Goal: Task Accomplishment & Management: Manage account settings

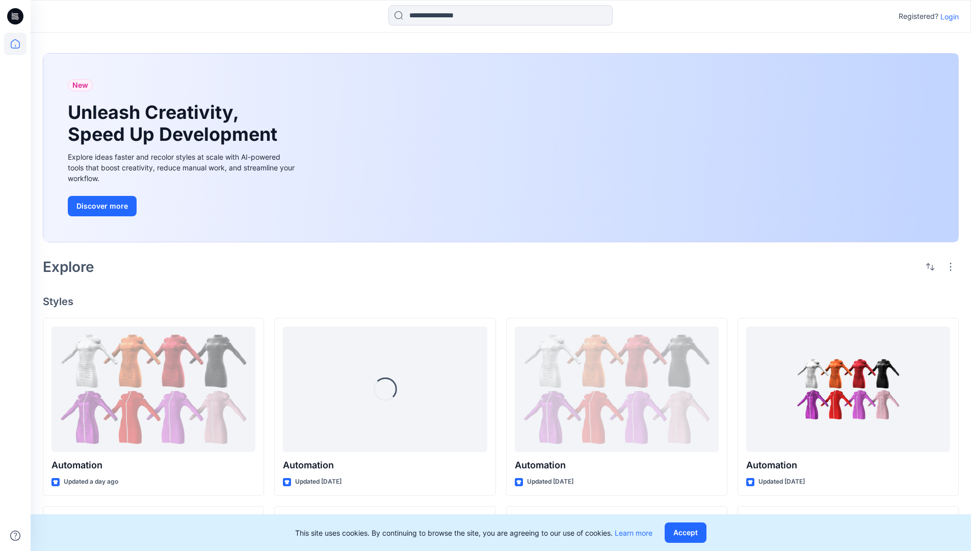
click at [947, 16] on p "Login" at bounding box center [950, 16] width 18 height 11
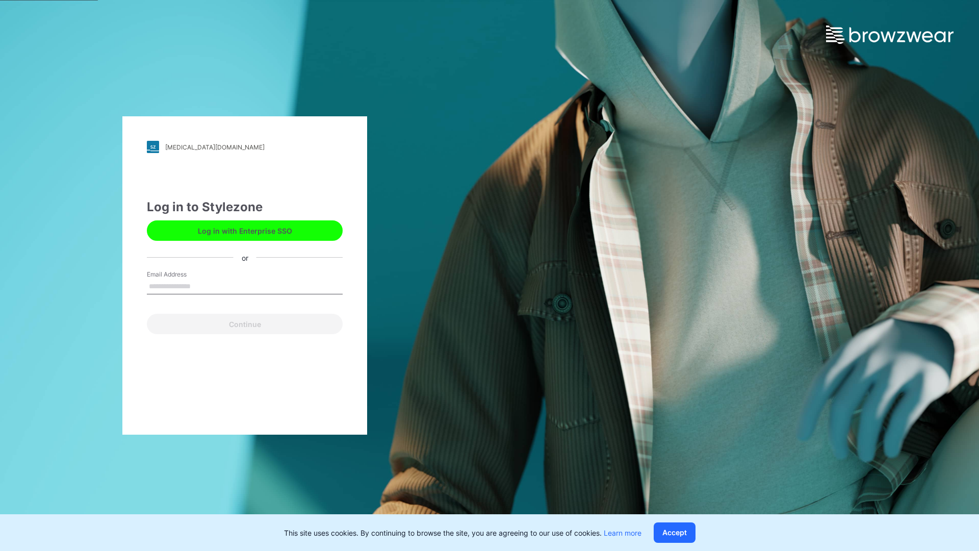
click at [201, 285] on input "Email Address" at bounding box center [245, 286] width 196 height 15
type input "**********"
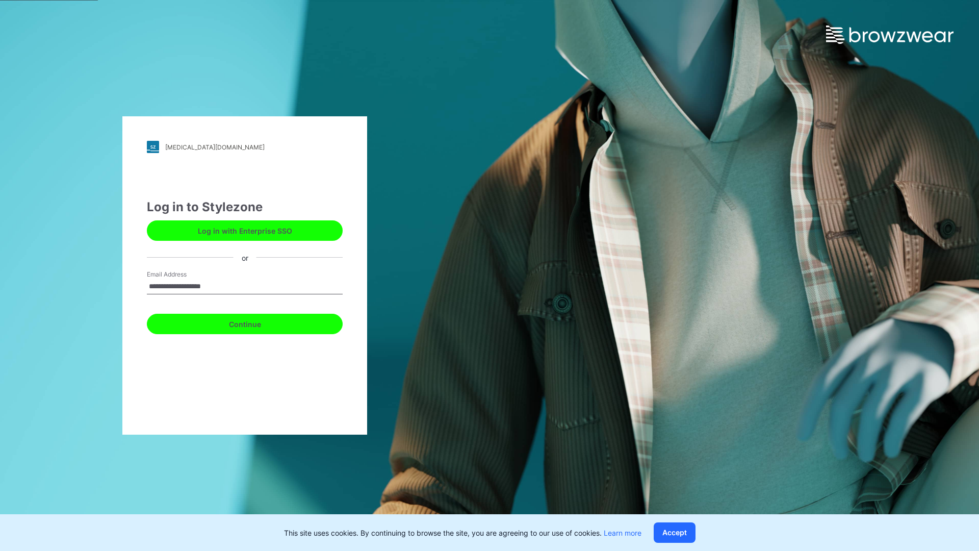
click at [256, 322] on button "Continue" at bounding box center [245, 324] width 196 height 20
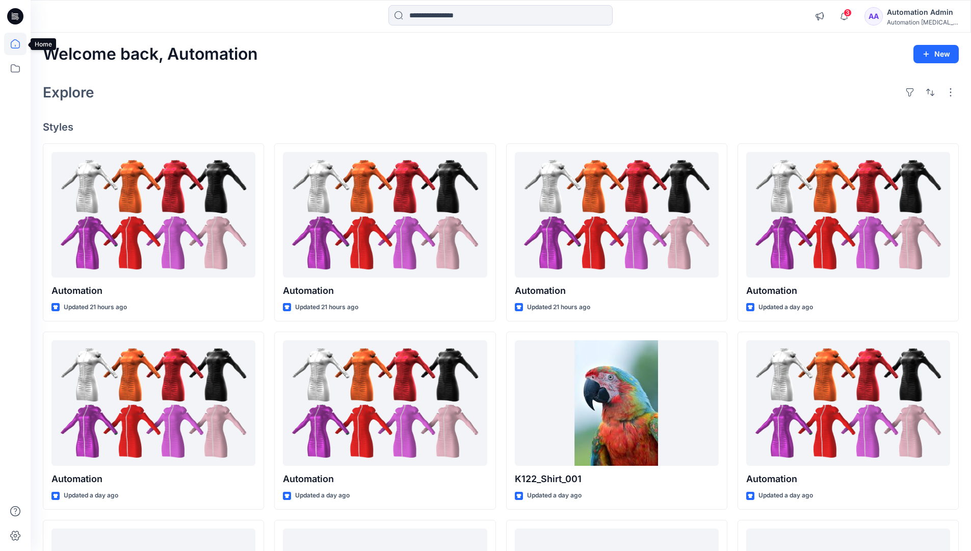
click at [19, 44] on icon at bounding box center [15, 43] width 9 height 9
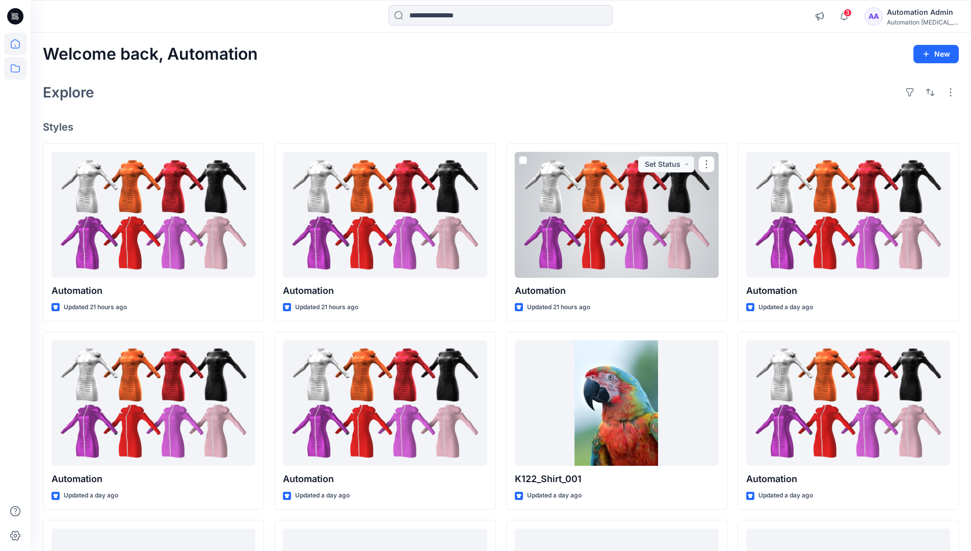
click at [18, 71] on icon at bounding box center [15, 68] width 22 height 22
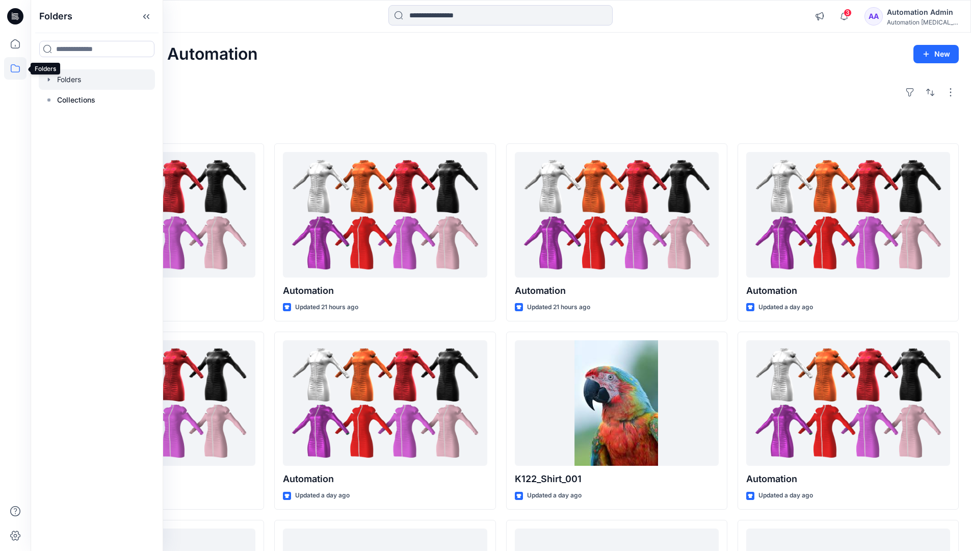
click at [66, 80] on div at bounding box center [97, 79] width 116 height 20
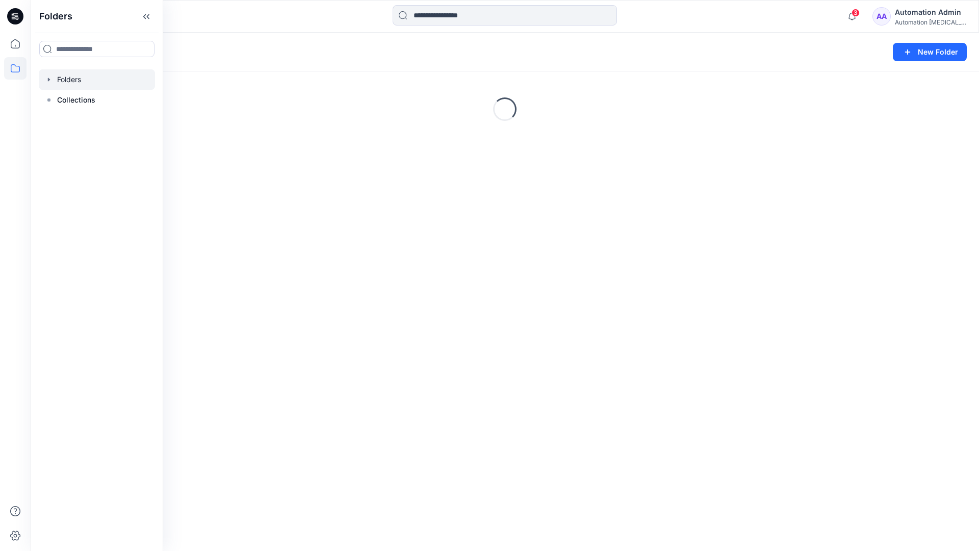
click at [543, 356] on div "Folders New Folder Loading..." at bounding box center [505, 292] width 948 height 518
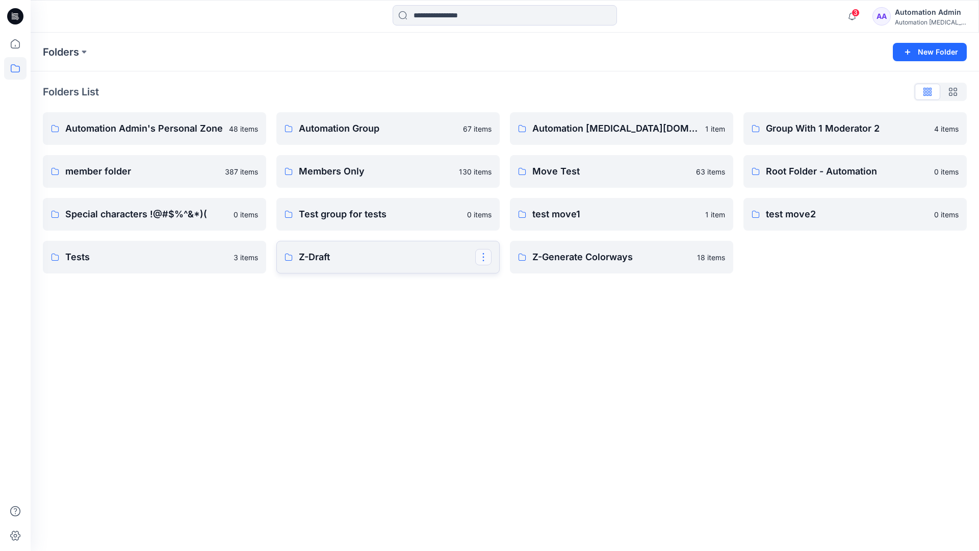
click at [484, 259] on button "button" at bounding box center [483, 257] width 16 height 16
click at [502, 280] on p "Edit" at bounding box center [502, 280] width 13 height 11
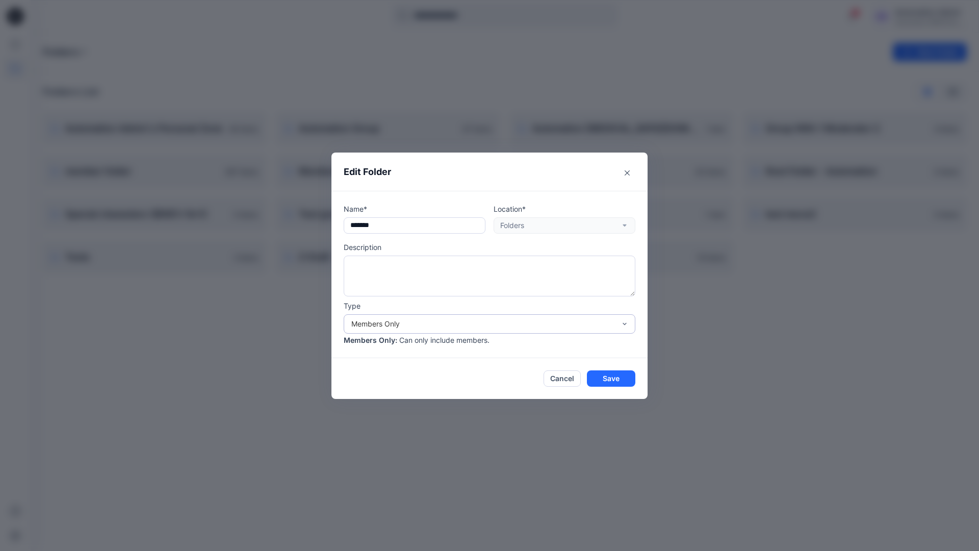
click at [473, 327] on div "Members Only" at bounding box center [483, 323] width 264 height 11
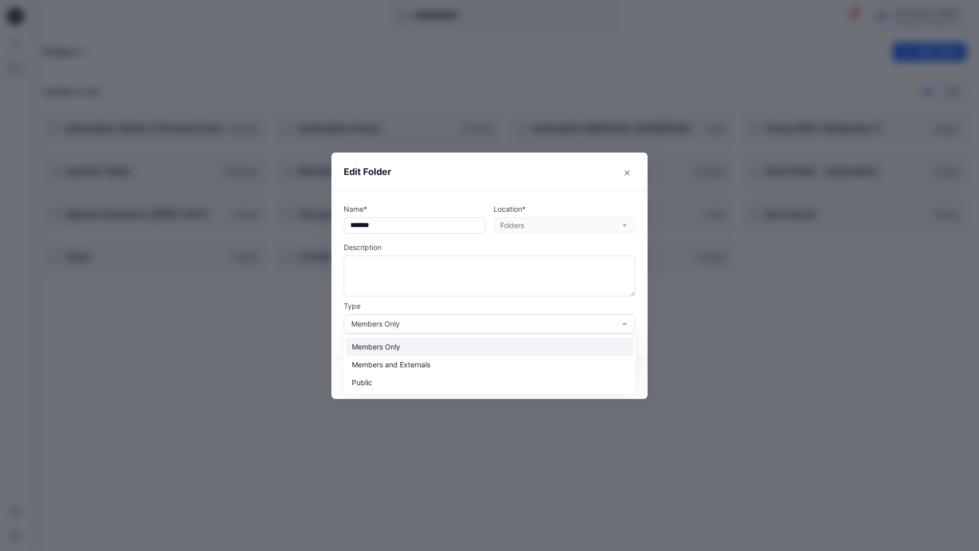
click at [445, 351] on div "Members Only" at bounding box center [490, 346] width 288 height 18
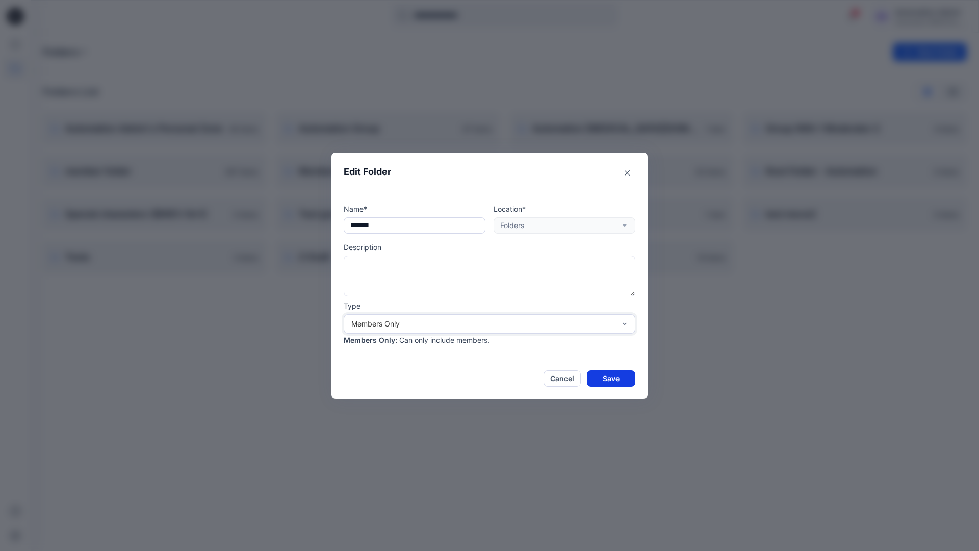
click at [611, 377] on button "Save" at bounding box center [611, 378] width 48 height 16
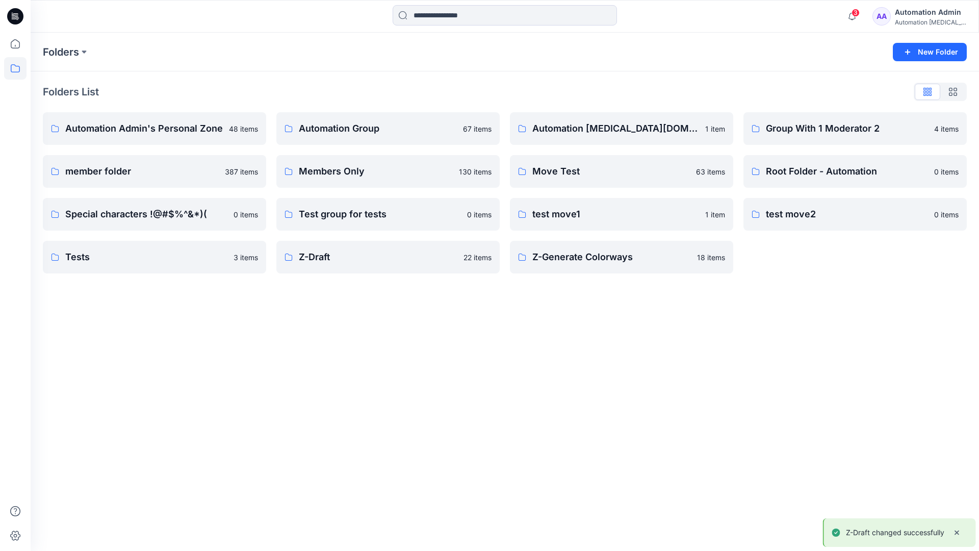
click at [918, 16] on div "Automation Admin" at bounding box center [930, 12] width 71 height 12
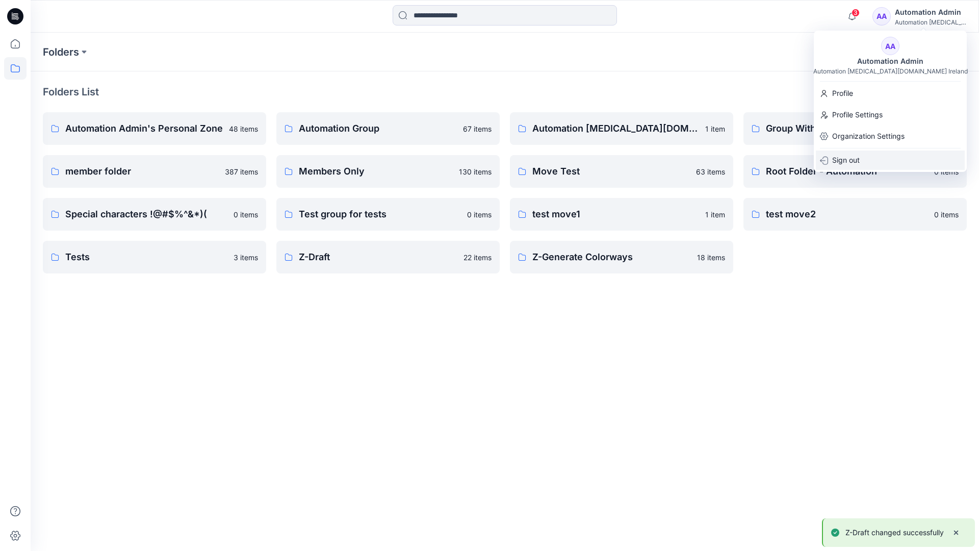
click at [859, 158] on p "Sign out" at bounding box center [846, 159] width 28 height 19
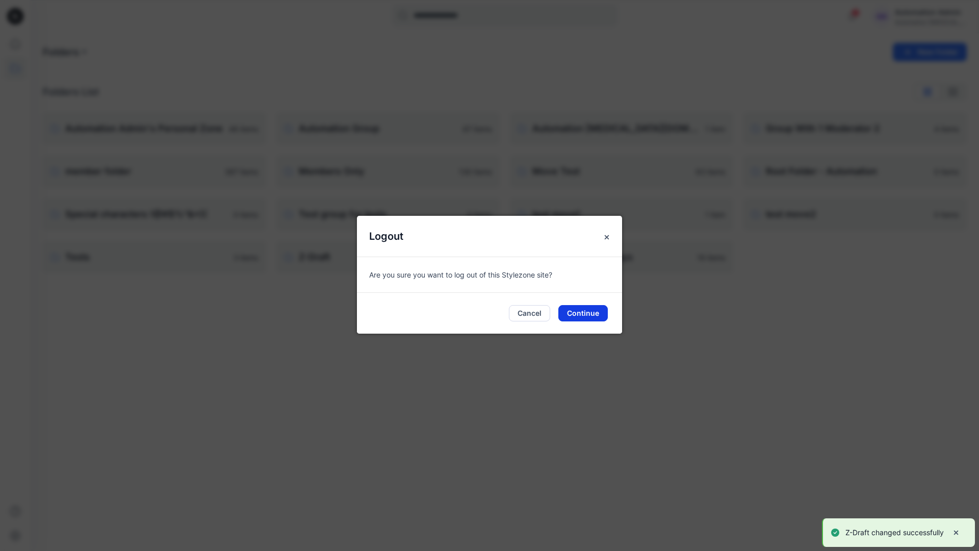
click at [587, 310] on button "Continue" at bounding box center [582, 313] width 49 height 16
